Goal: Download file/media

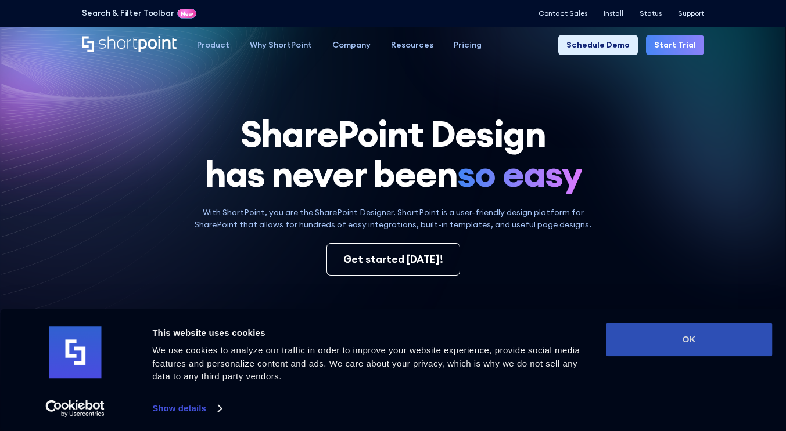
click at [679, 330] on button "OK" at bounding box center [689, 340] width 166 height 34
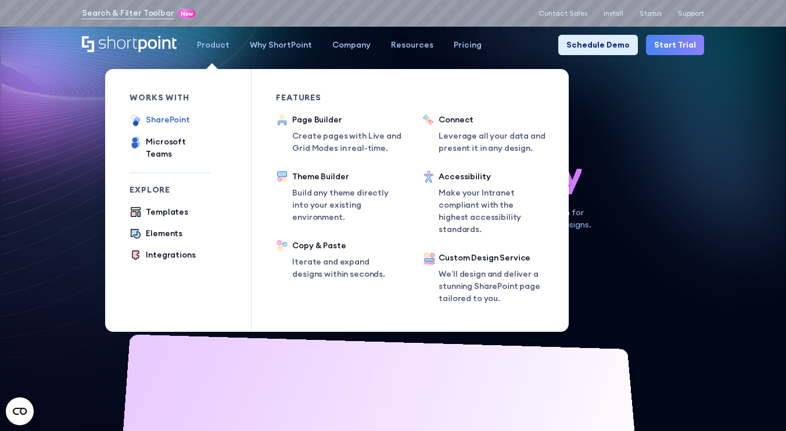
click at [176, 124] on div "SharePoint" at bounding box center [168, 120] width 44 height 12
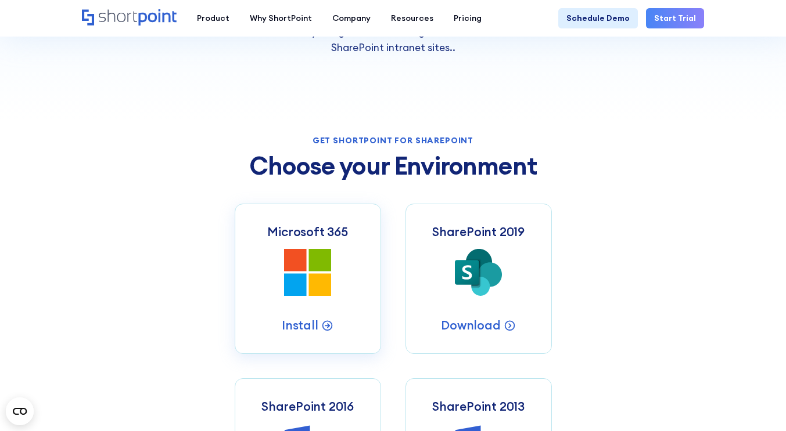
scroll to position [312, 0]
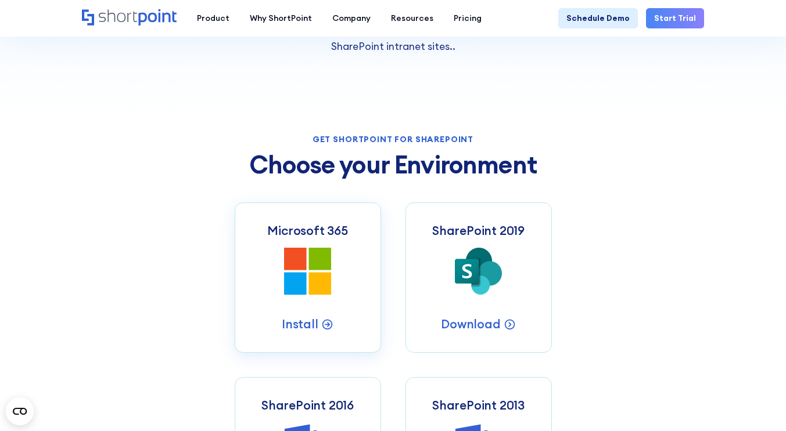
click at [294, 261] on icon at bounding box center [295, 259] width 22 height 22
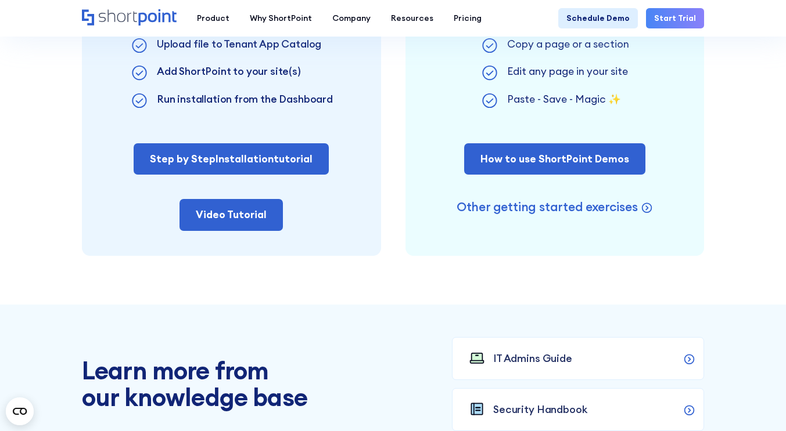
scroll to position [792, 0]
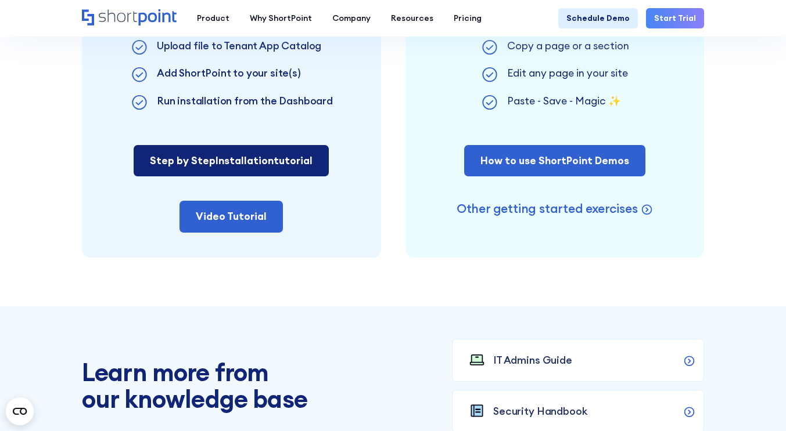
click at [235, 159] on span "Installation" at bounding box center [244, 160] width 58 height 13
